Goal: Transaction & Acquisition: Book appointment/travel/reservation

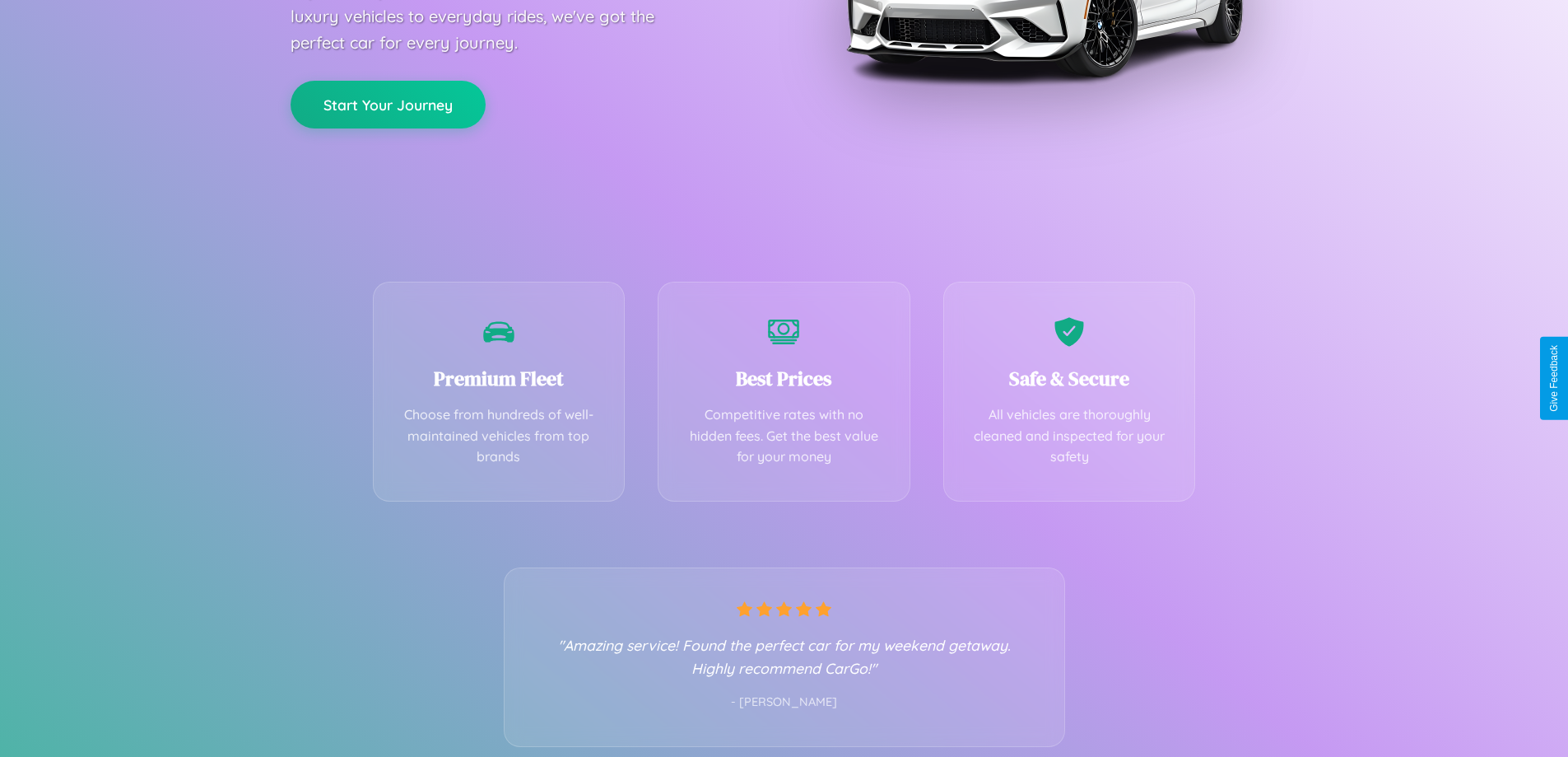
scroll to position [325, 0]
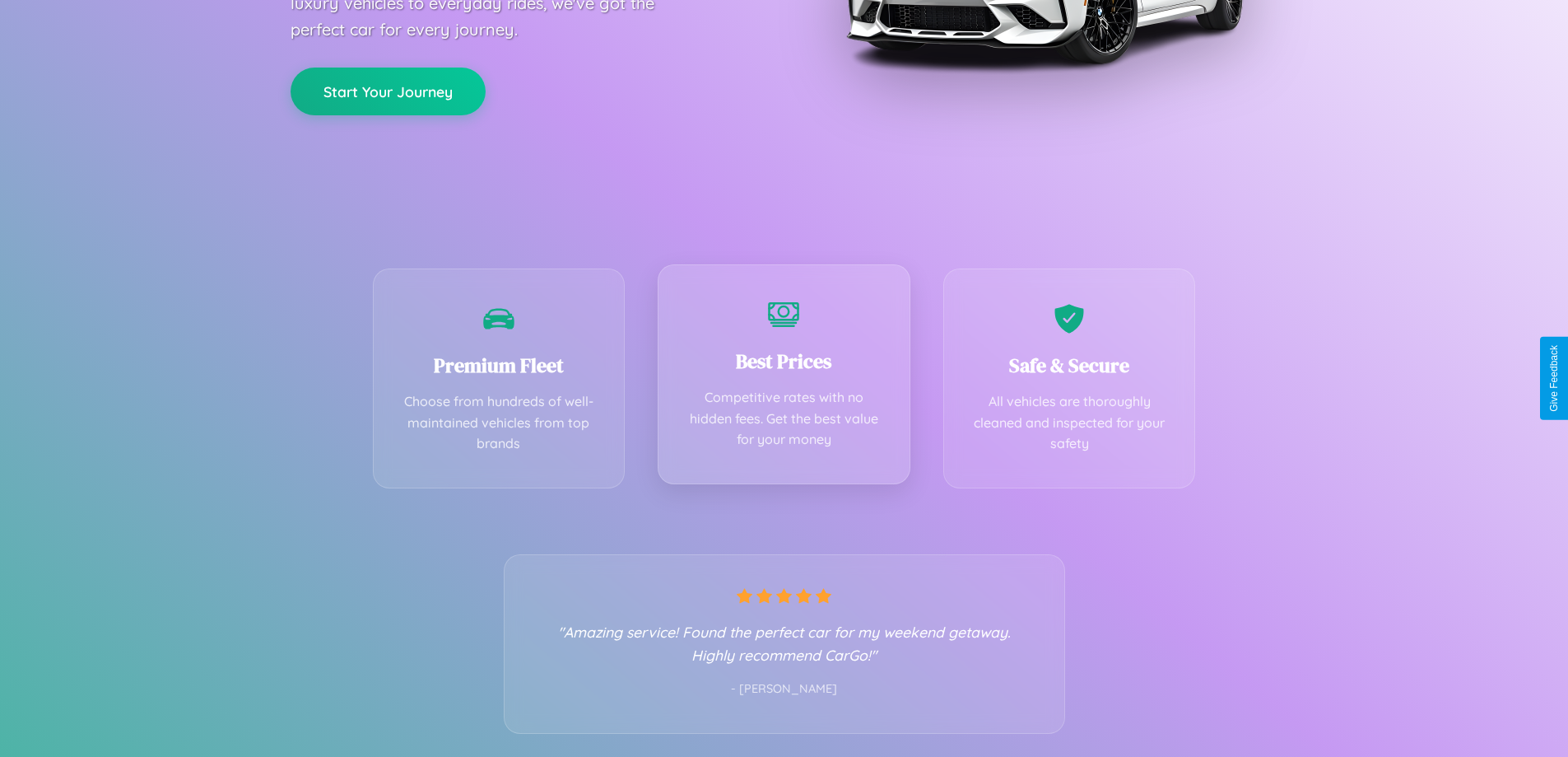
click at [783, 378] on div "Best Prices Competitive rates with no hidden fees. Get the best value for your …" at bounding box center [784, 374] width 253 height 220
click at [388, 89] on button "Start Your Journey" at bounding box center [388, 89] width 195 height 47
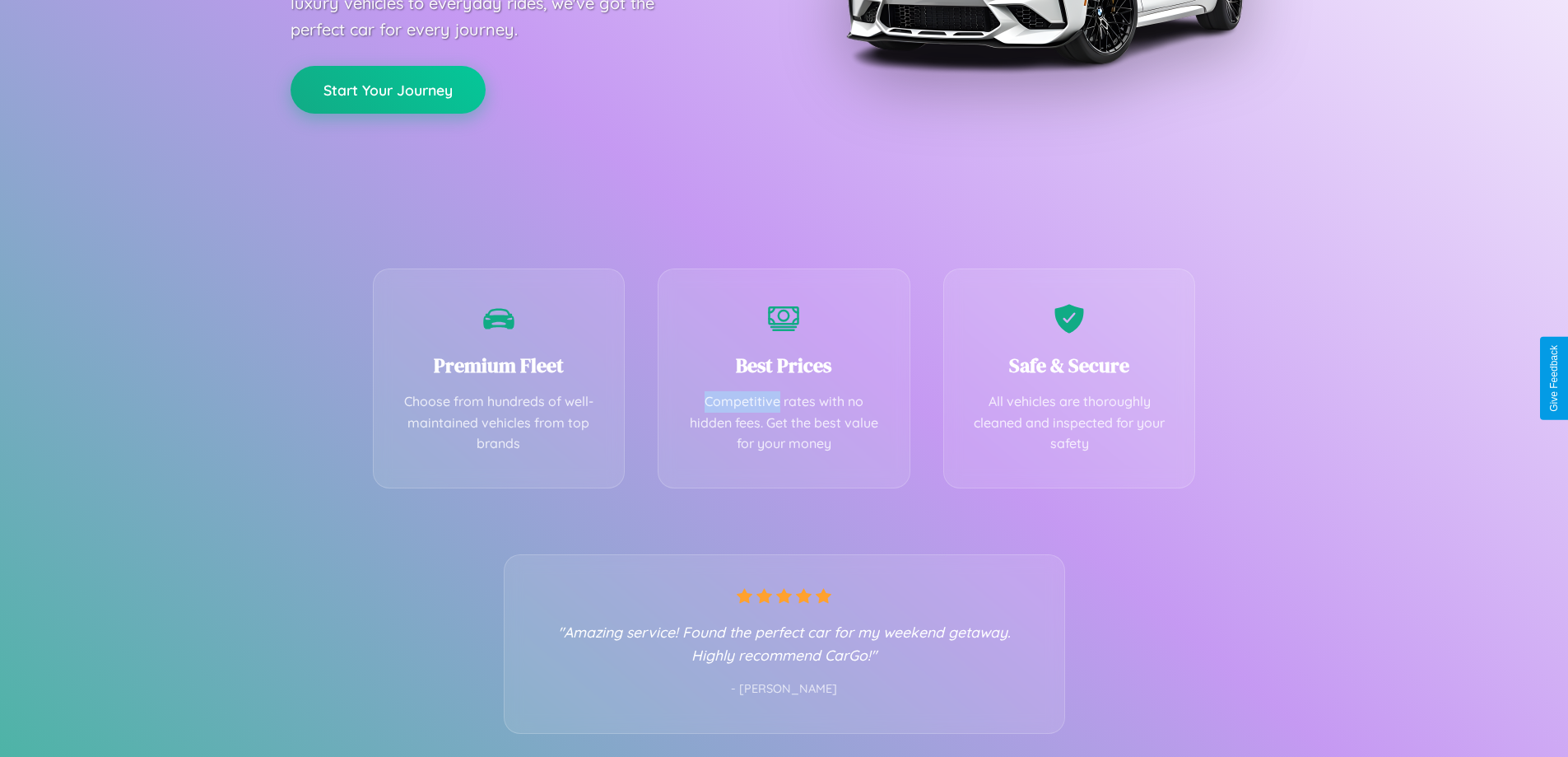
click at [388, 89] on button "Start Your Journey" at bounding box center [388, 89] width 195 height 47
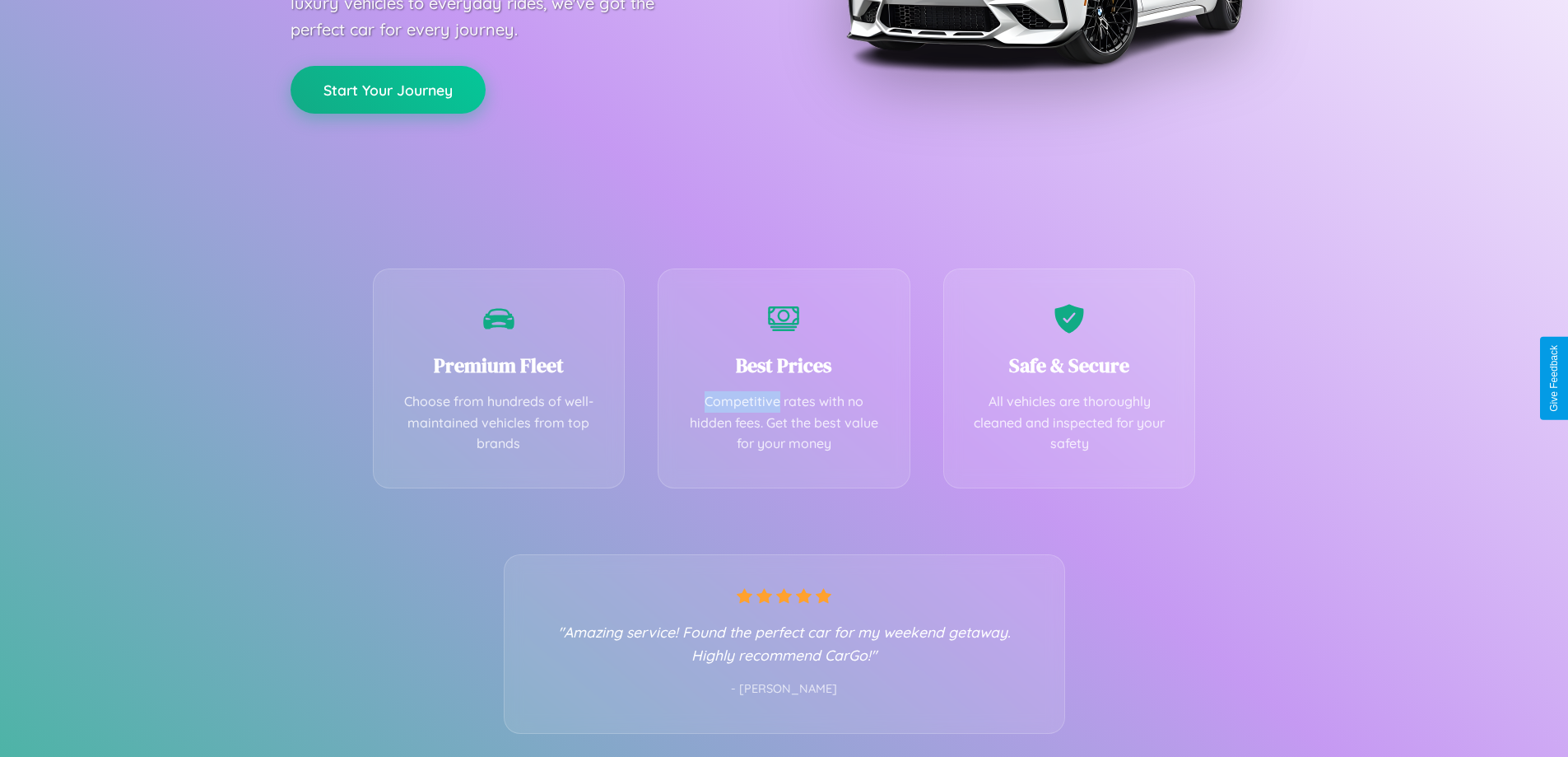
click at [388, 89] on button "Start Your Journey" at bounding box center [388, 89] width 195 height 47
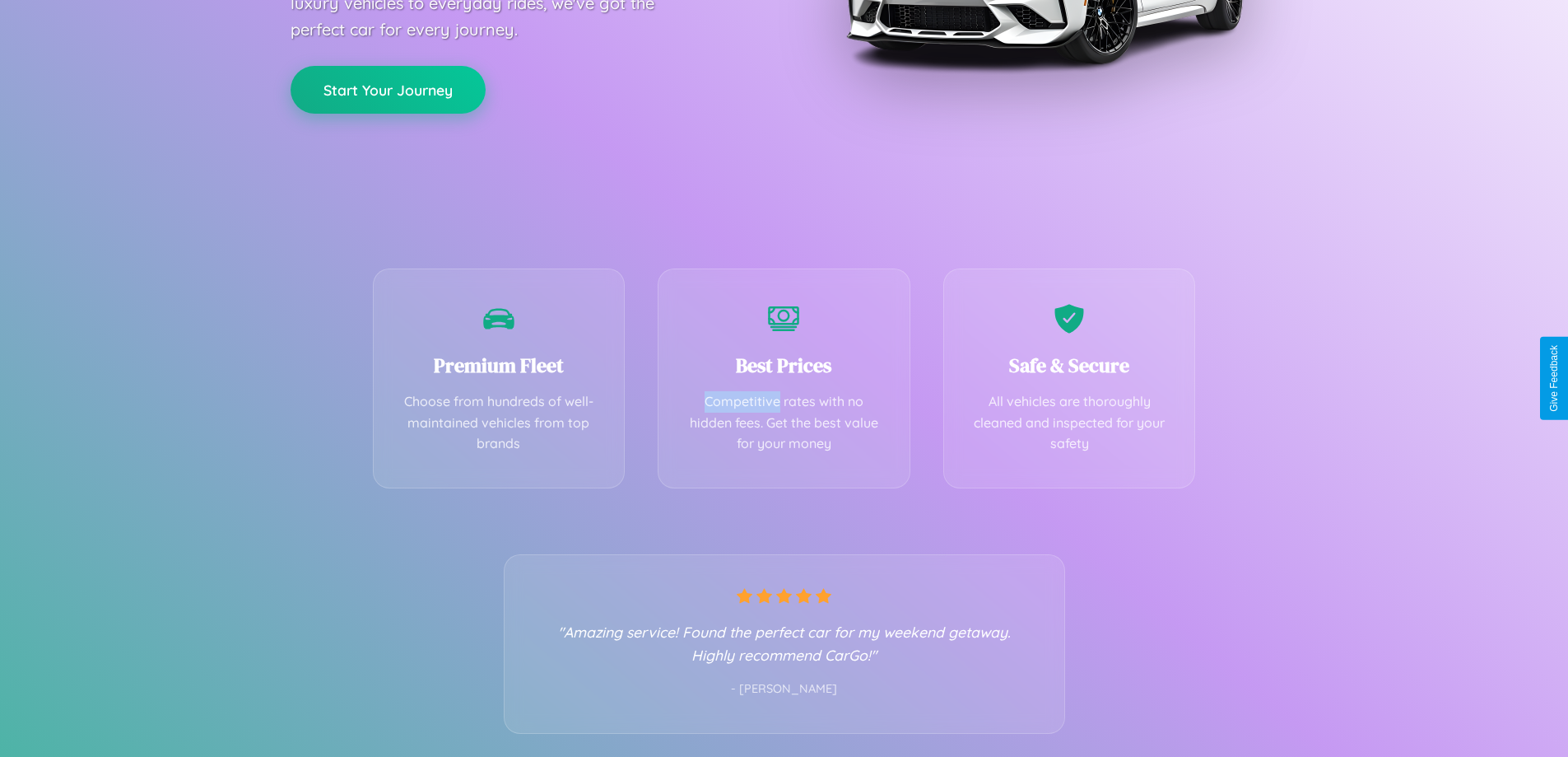
click at [388, 89] on button "Start Your Journey" at bounding box center [388, 89] width 195 height 47
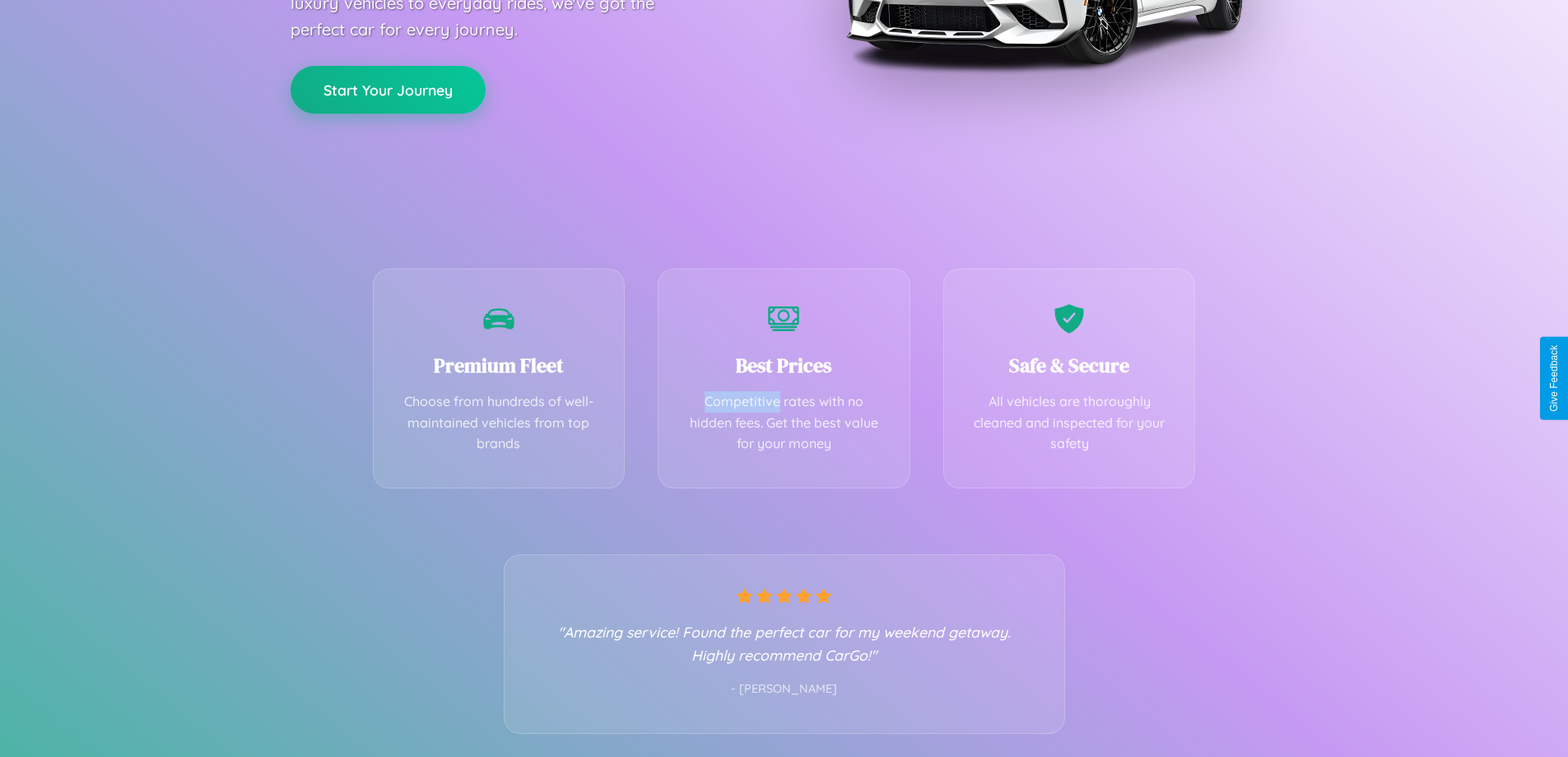
click at [388, 89] on button "Start Your Journey" at bounding box center [388, 89] width 195 height 47
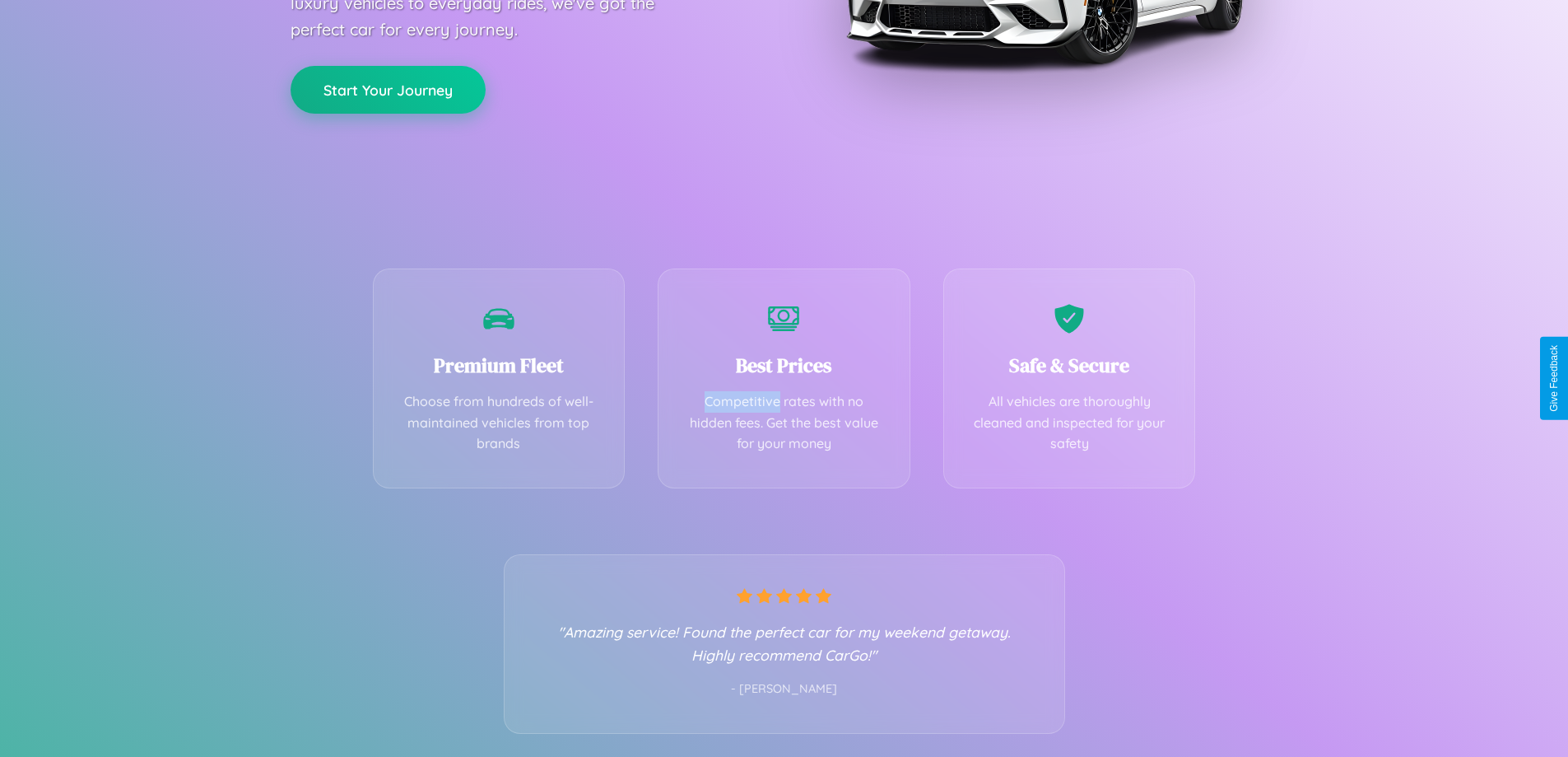
click at [388, 89] on button "Start Your Journey" at bounding box center [388, 89] width 195 height 47
